Goal: Task Accomplishment & Management: Complete application form

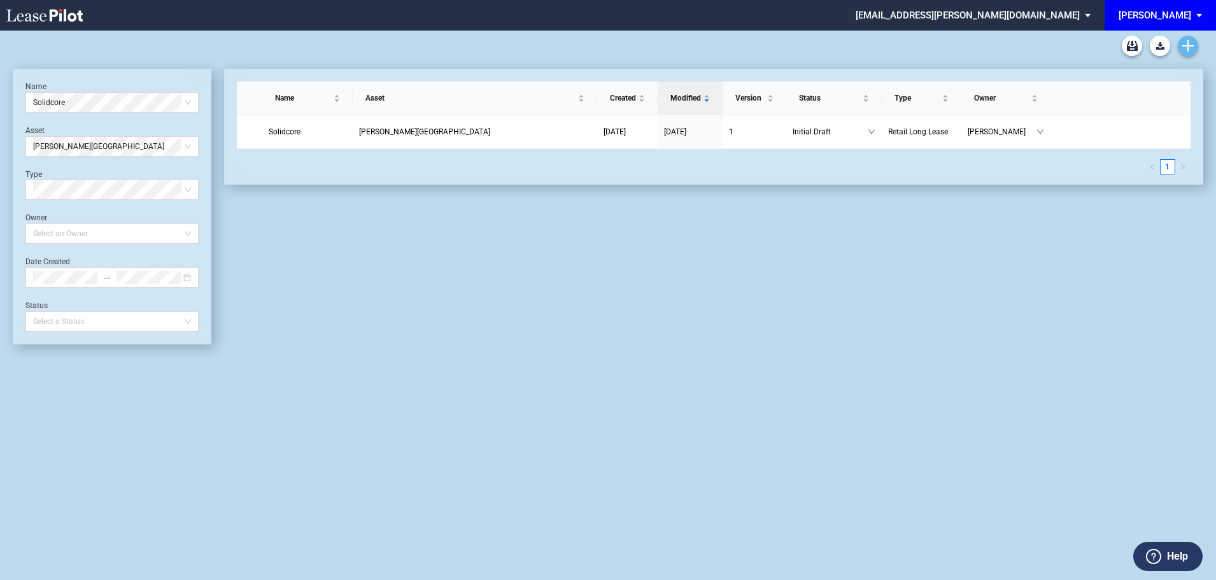
click at [1189, 48] on icon "Create new document" at bounding box center [1187, 45] width 11 height 11
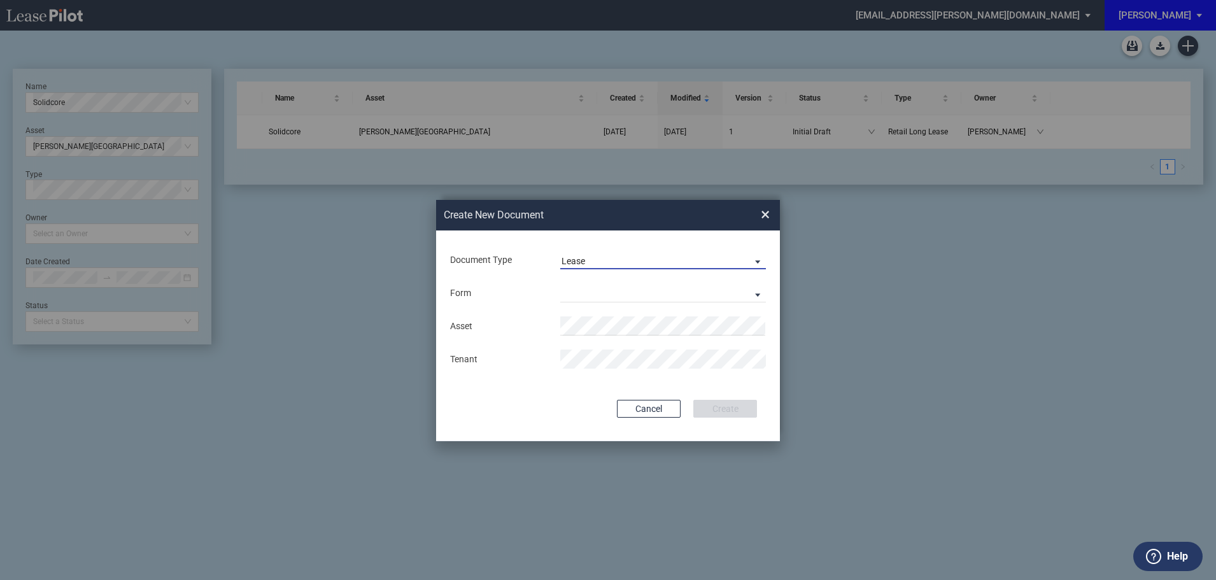
click at [604, 262] on span "Lease" at bounding box center [653, 261] width 183 height 13
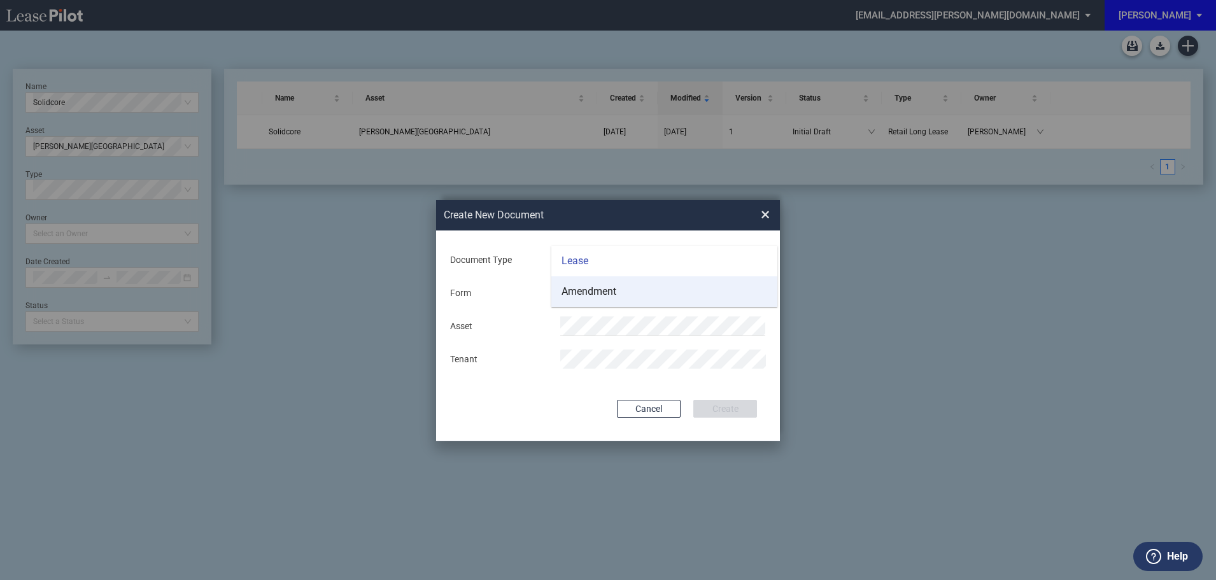
click at [596, 291] on div "Amendment" at bounding box center [589, 292] width 55 height 14
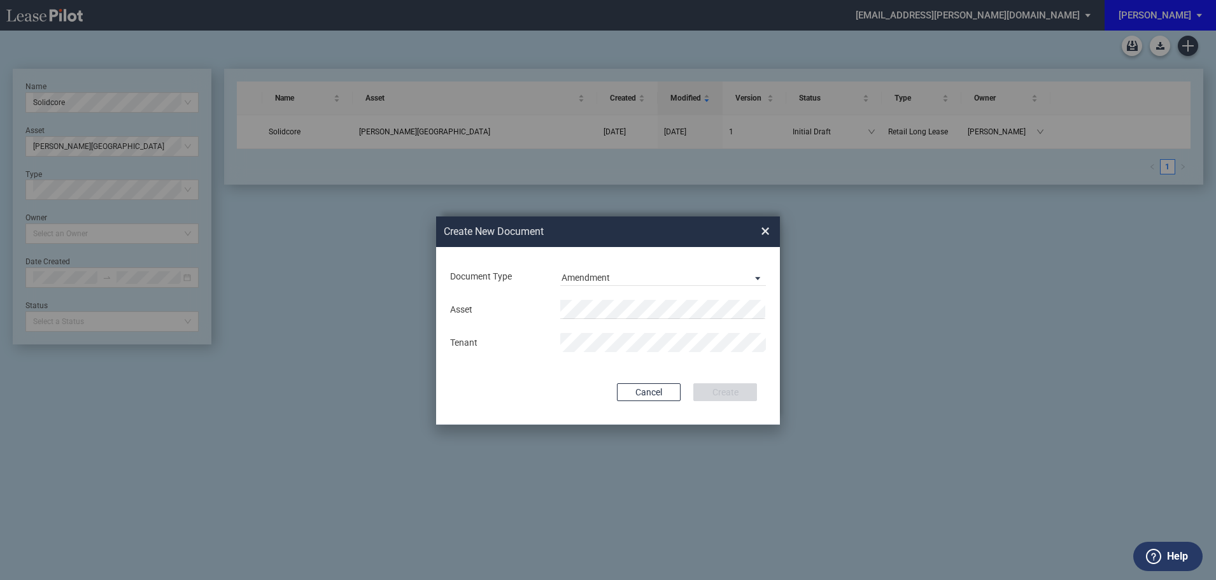
click at [607, 299] on div "Asset Tenant" at bounding box center [608, 326] width 318 height 66
click at [614, 333] on span "Fres [GEOGRAPHIC_DATA]" at bounding box center [621, 334] width 103 height 10
click at [723, 394] on button "Create" at bounding box center [725, 392] width 64 height 18
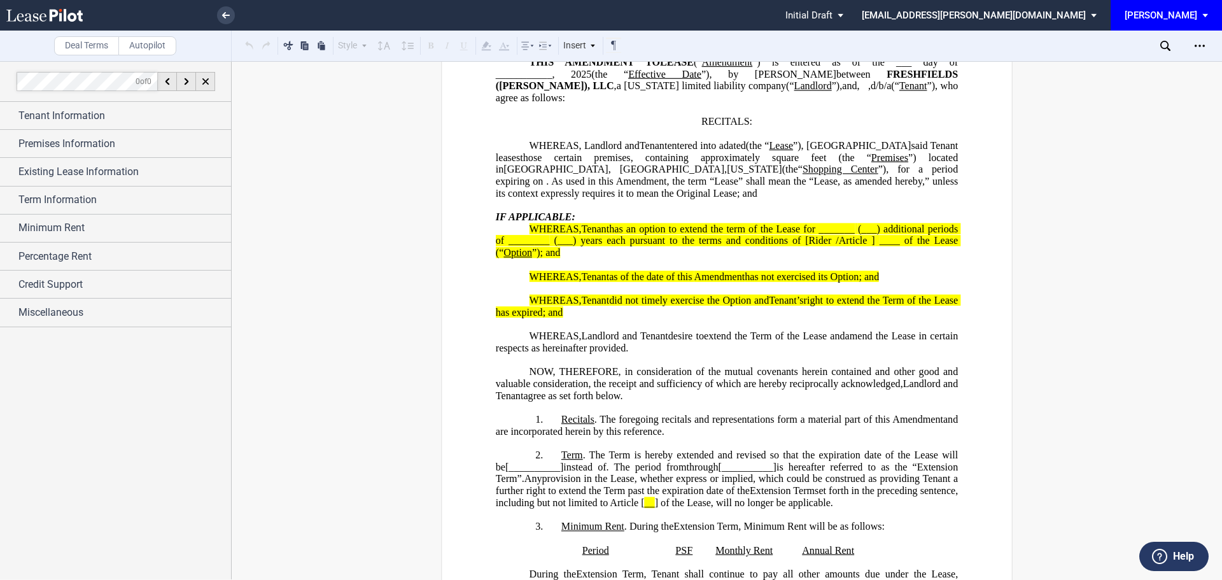
scroll to position [127, 0]
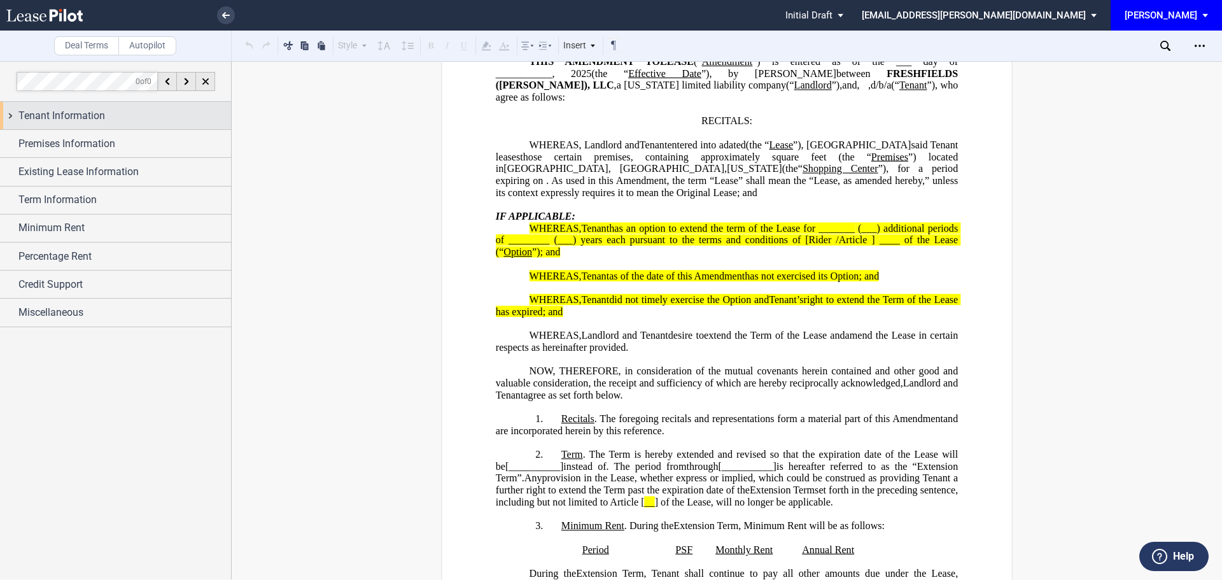
click at [96, 112] on span "Tenant Information" at bounding box center [61, 115] width 87 height 15
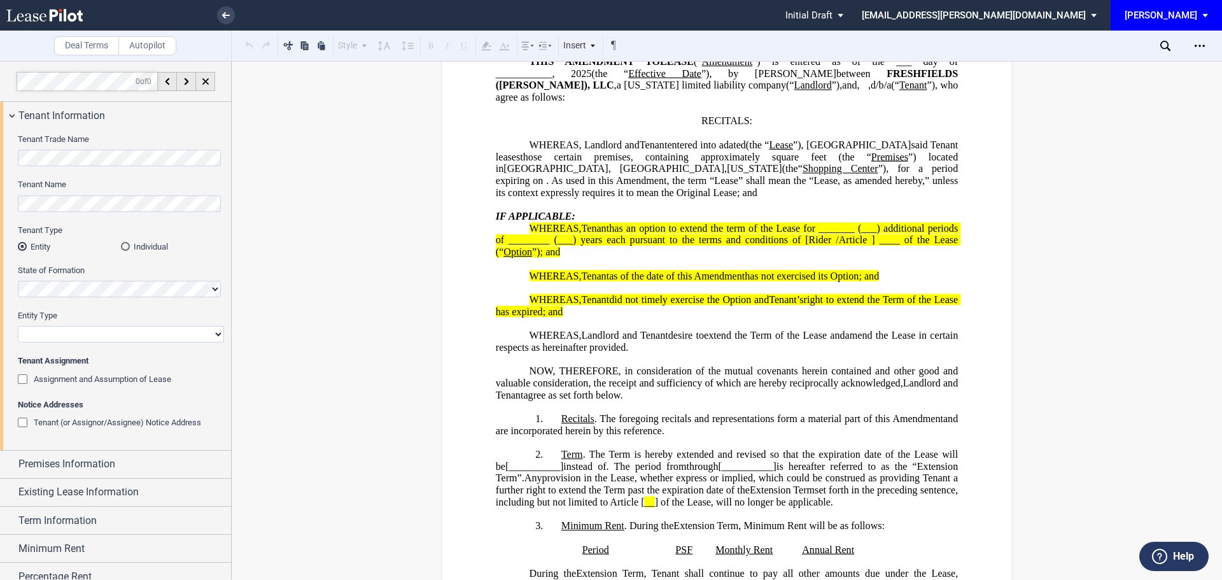
click at [20, 379] on div "Assignment and Assumption of Lease" at bounding box center [24, 380] width 13 height 13
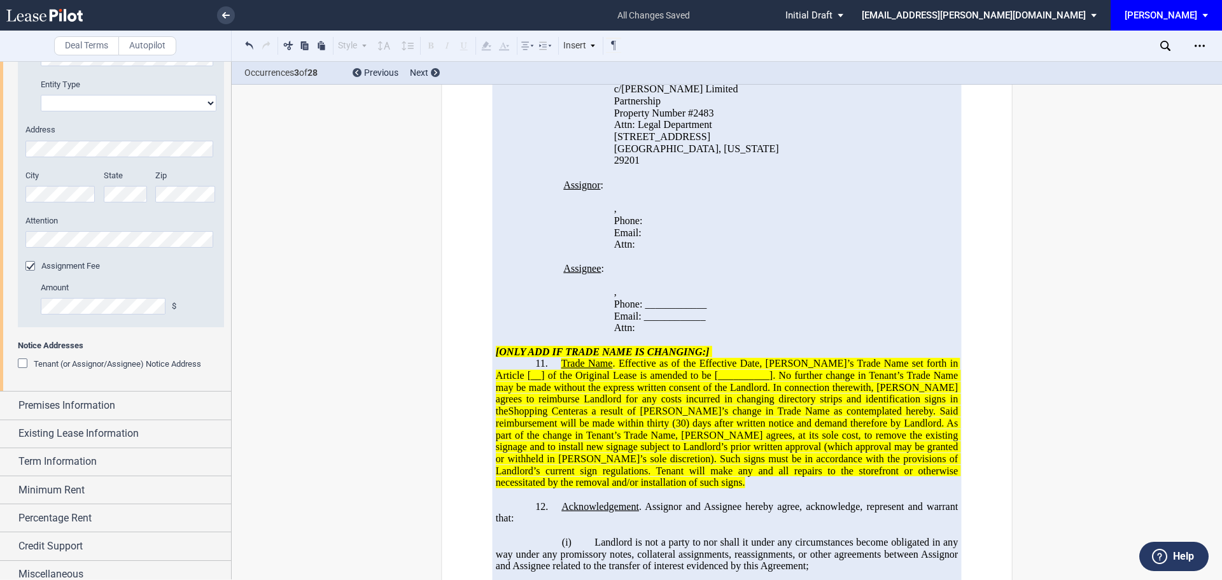
scroll to position [465, 0]
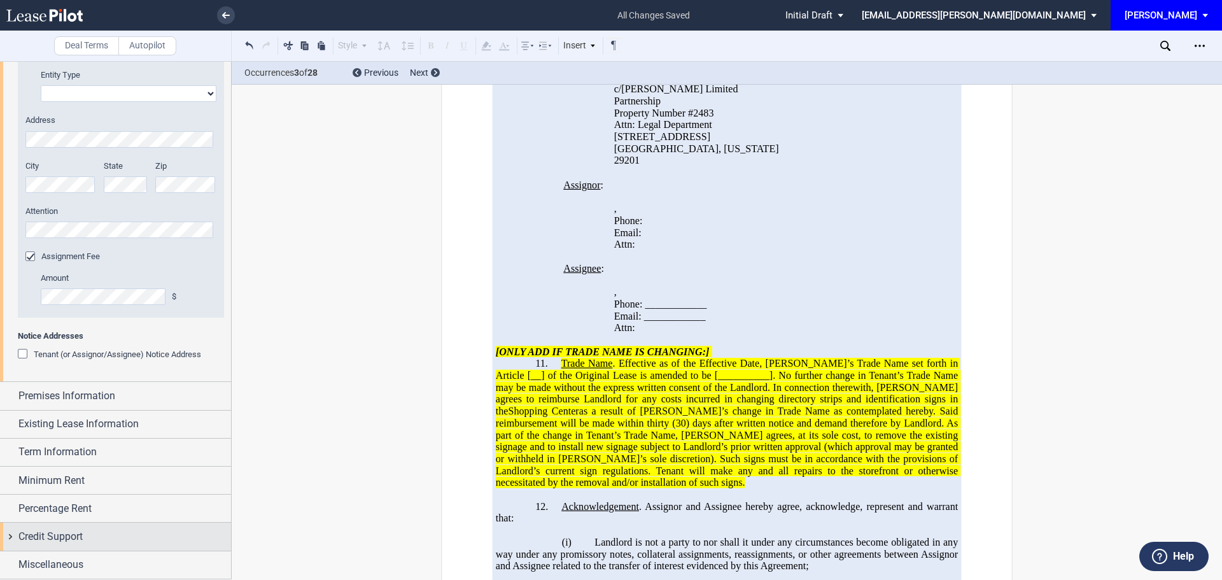
click at [41, 533] on span "Credit Support" at bounding box center [50, 536] width 64 height 15
click at [22, 562] on div "Existing Guarantor" at bounding box center [24, 562] width 13 height 13
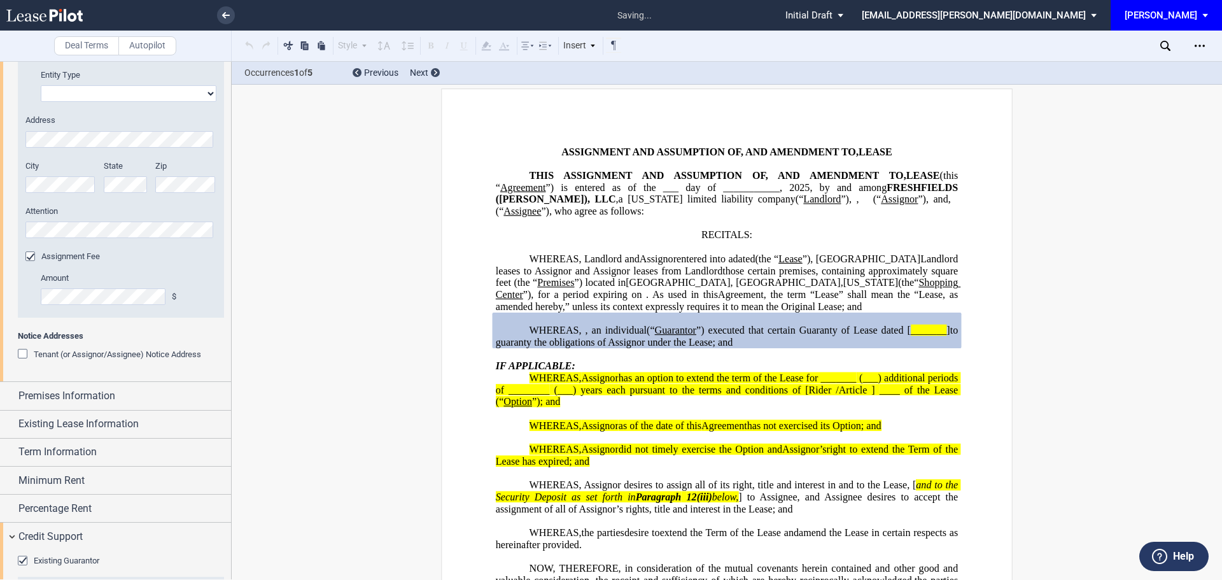
scroll to position [0, 0]
